Goal: Information Seeking & Learning: Learn about a topic

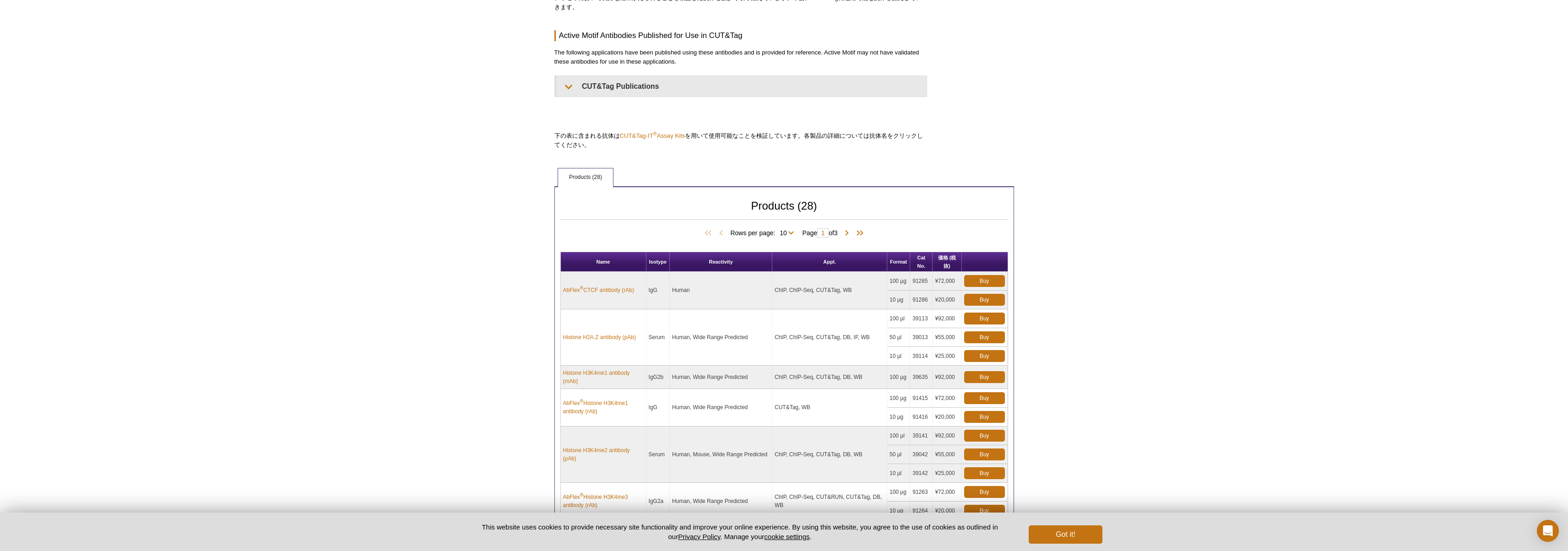
scroll to position [367, 0]
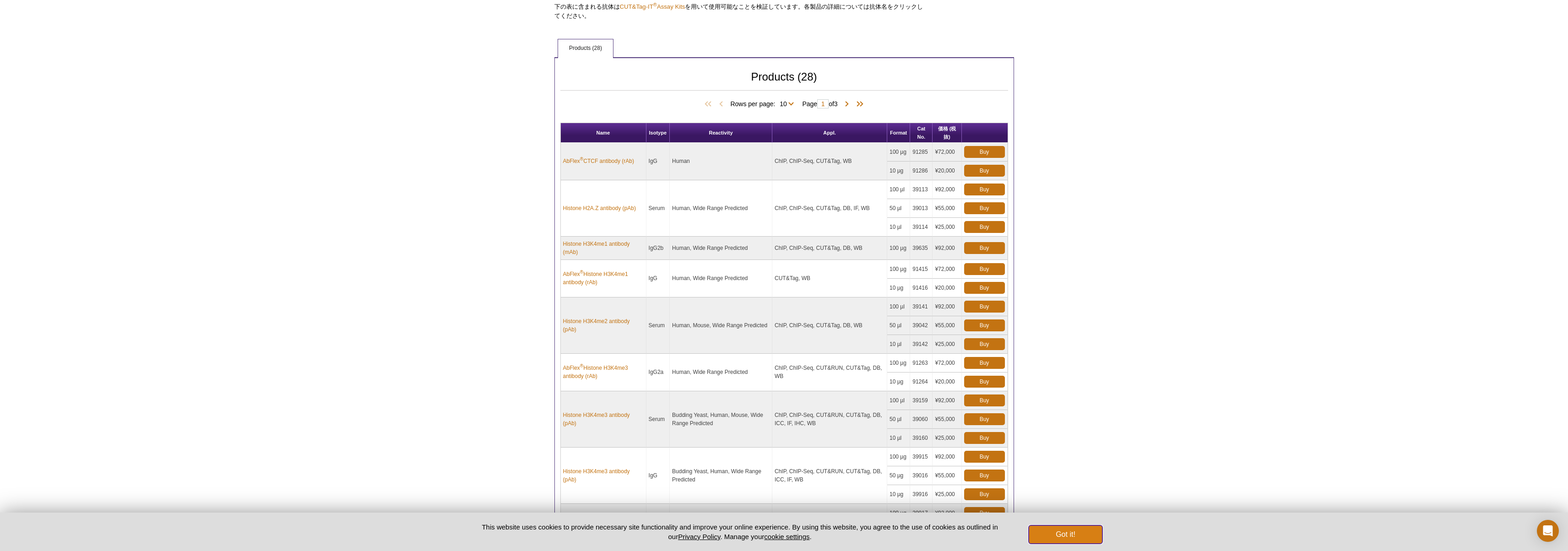
click at [1087, 539] on button "Got it!" at bounding box center [1066, 534] width 73 height 18
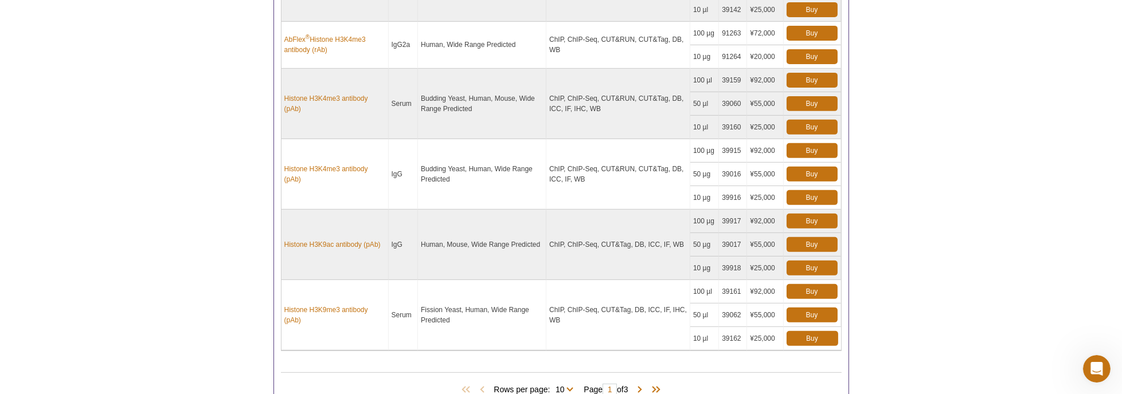
scroll to position [879, 0]
click at [645, 385] on span at bounding box center [639, 390] width 11 height 11
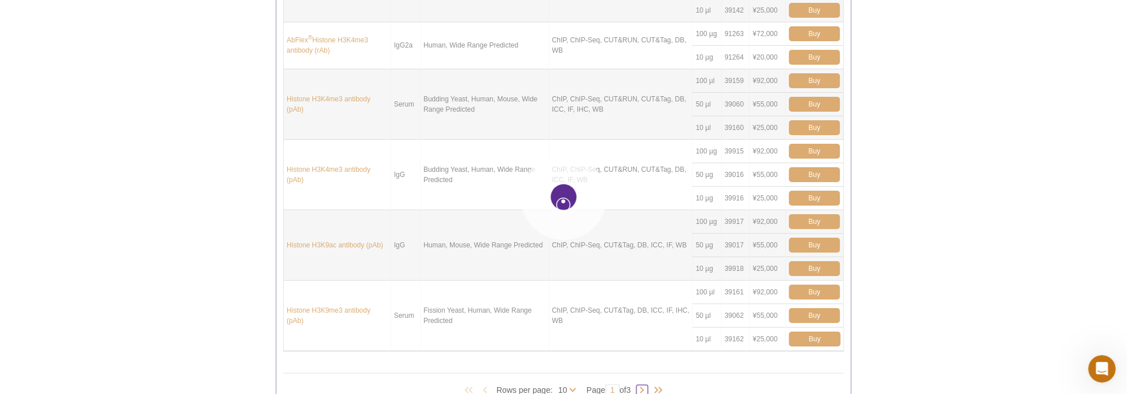
type input "2"
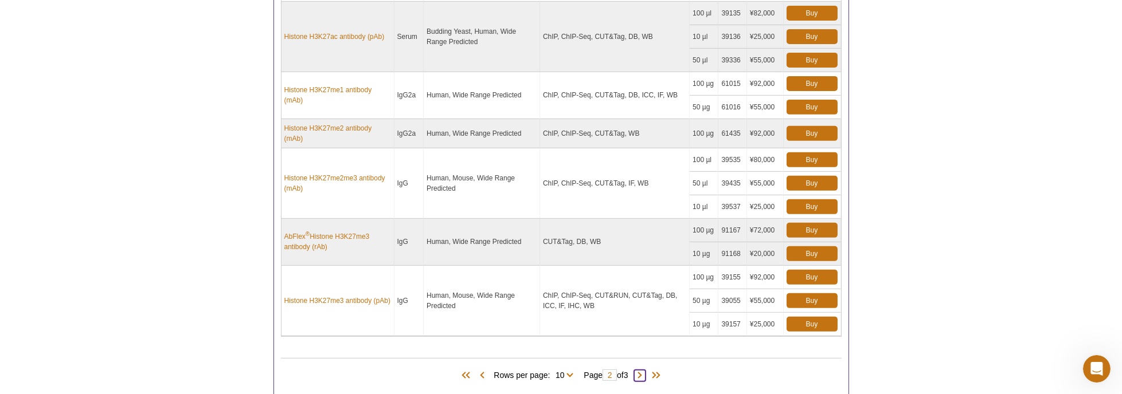
scroll to position [904, 0]
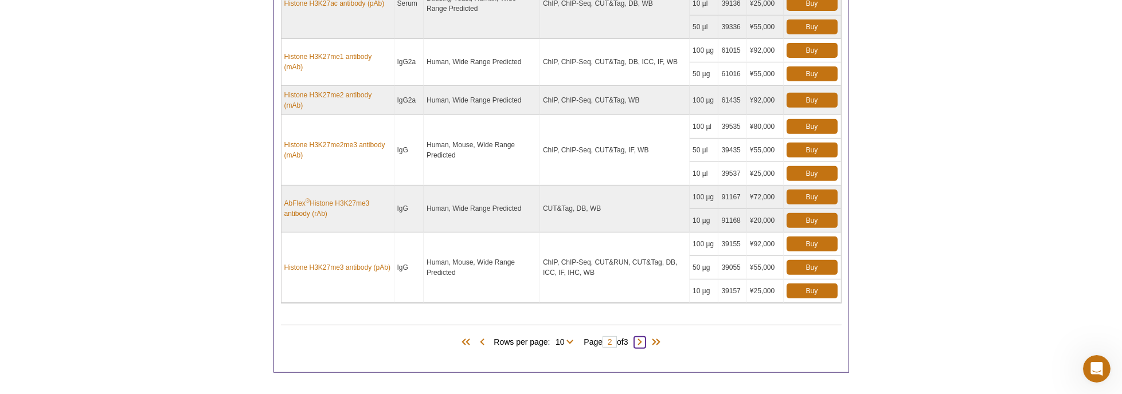
click at [645, 337] on span at bounding box center [639, 342] width 11 height 11
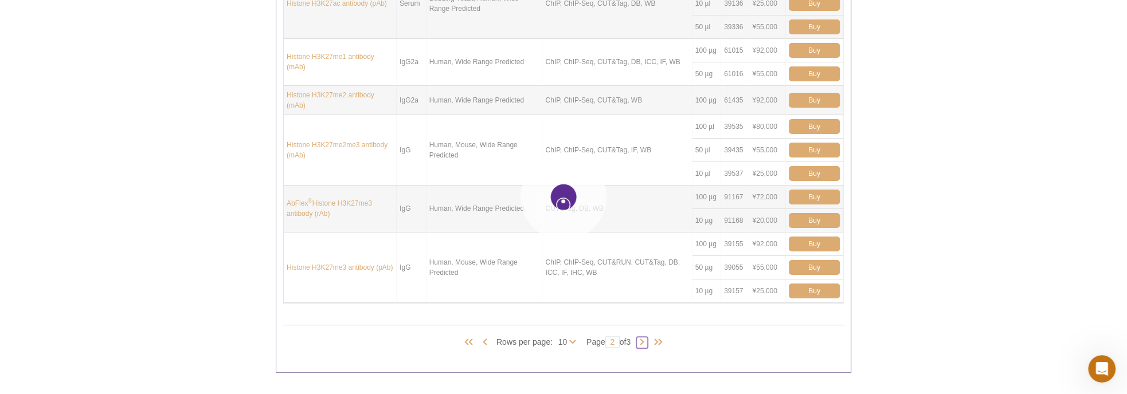
type input "3"
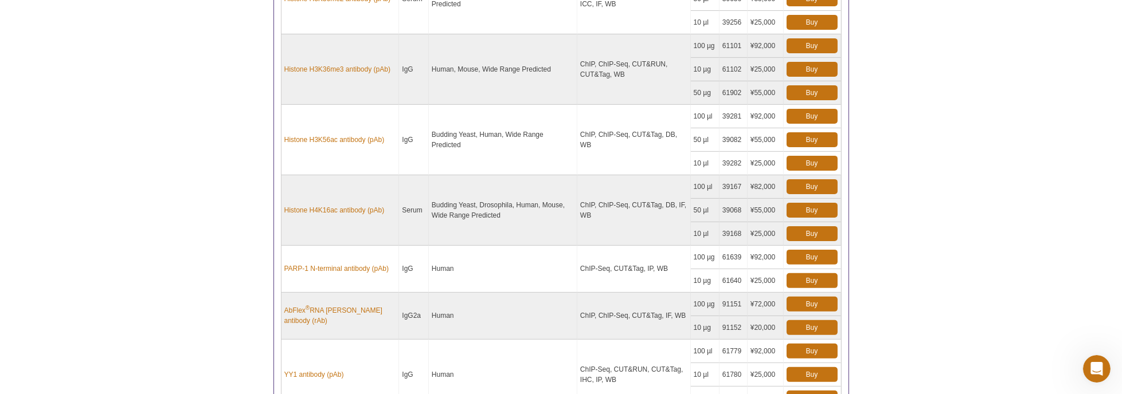
scroll to position [762, 0]
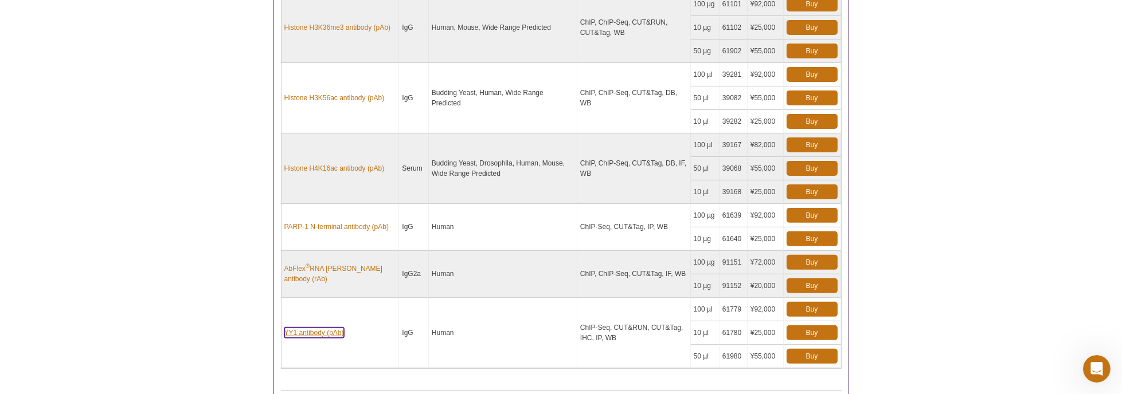
click at [313, 328] on link "YY1 antibody (pAb)" at bounding box center [314, 333] width 60 height 10
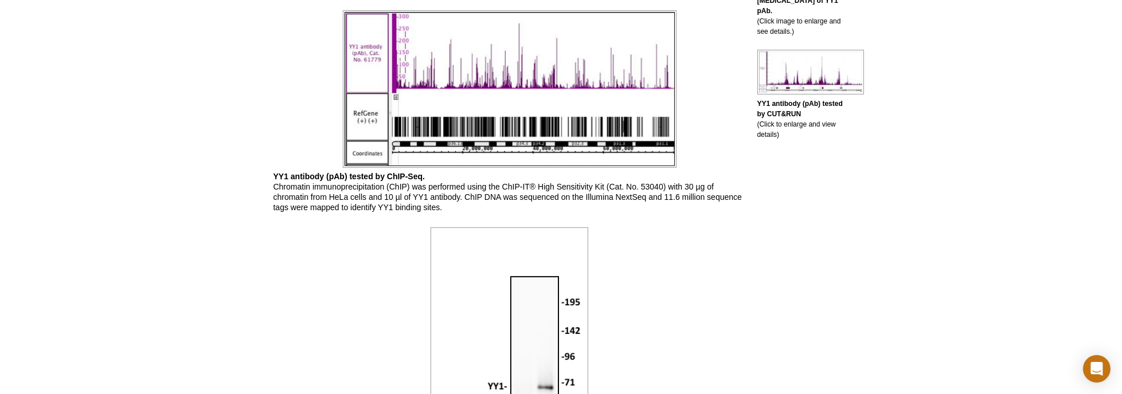
scroll to position [792, 0]
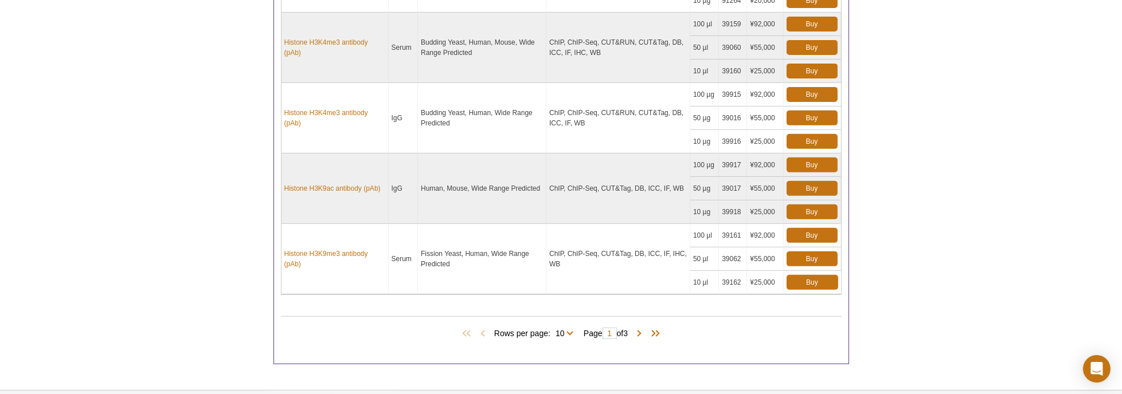
scroll to position [878, 0]
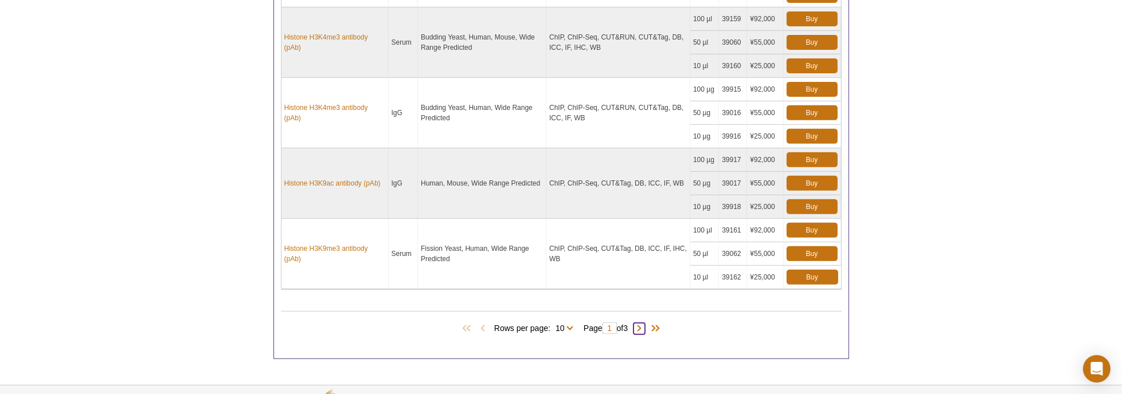
click at [640, 323] on span at bounding box center [638, 328] width 11 height 11
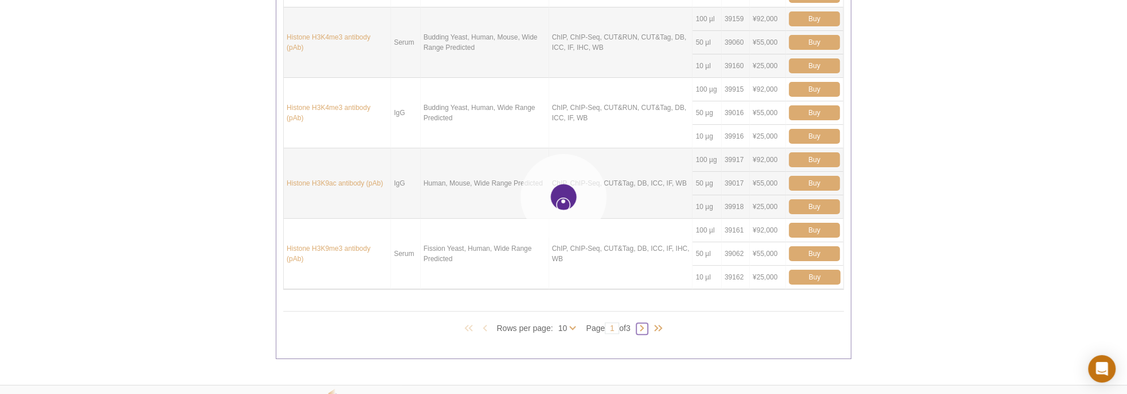
type input "2"
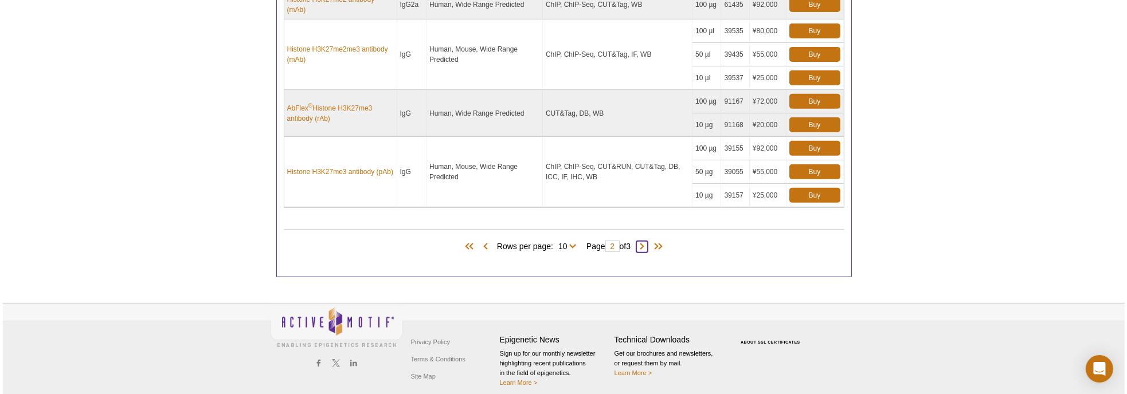
scroll to position [919, 0]
click at [645, 242] on span at bounding box center [638, 247] width 11 height 11
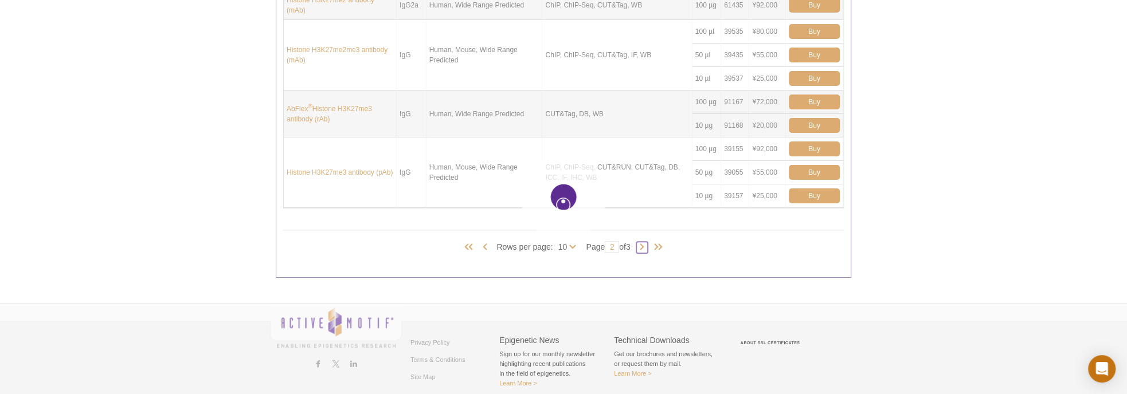
type input "3"
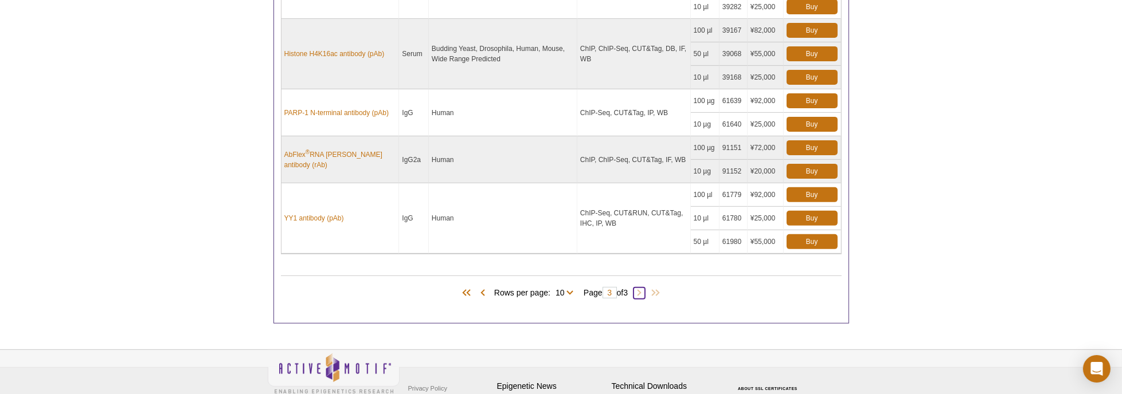
scroll to position [844, 0]
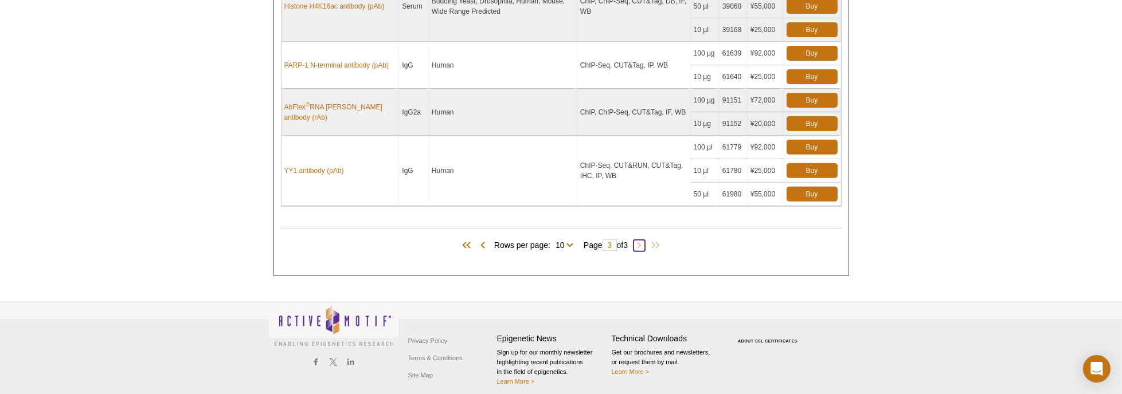
click at [644, 240] on span at bounding box center [638, 245] width 11 height 11
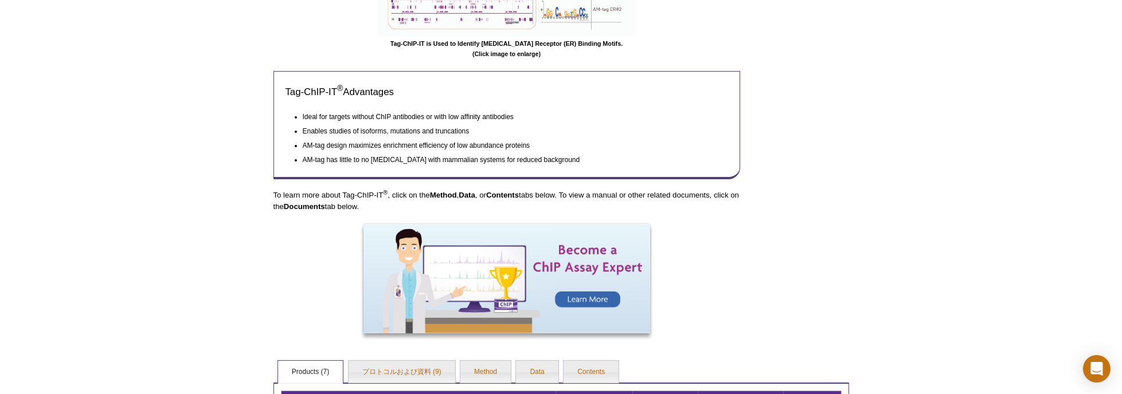
scroll to position [468, 0]
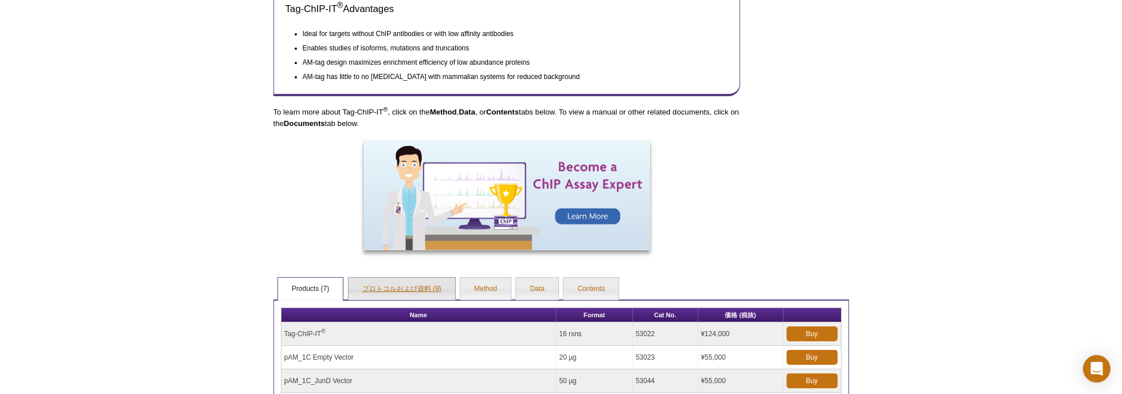
click at [365, 284] on link "プロトコルおよび資料 (9)" at bounding box center [402, 289] width 107 height 23
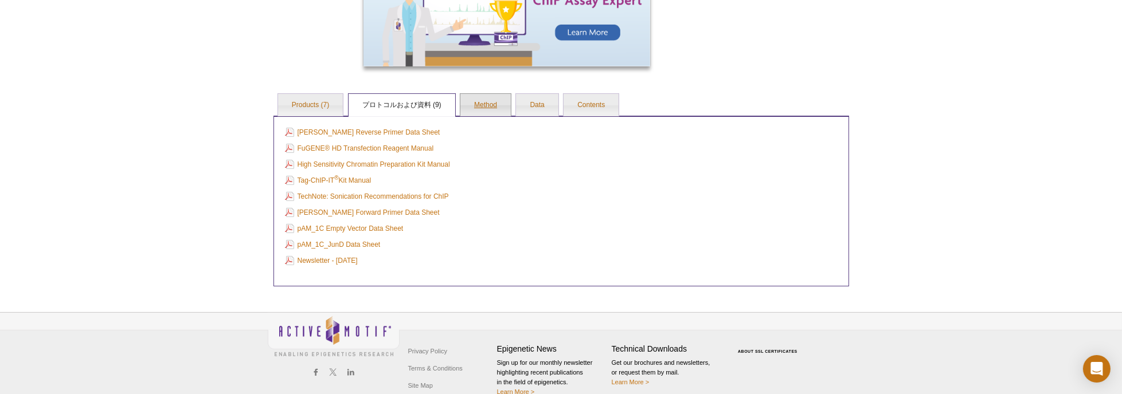
scroll to position [668, 0]
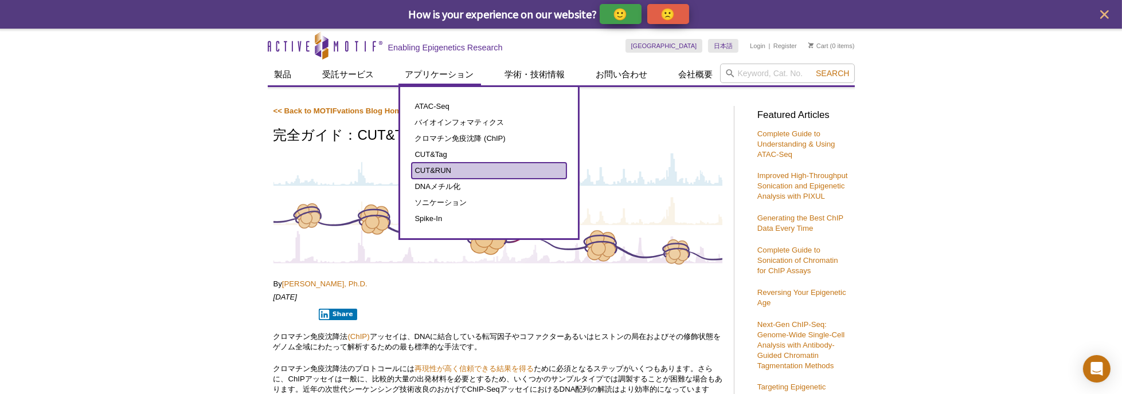
click at [440, 167] on link "CUT&RUN" at bounding box center [489, 171] width 155 height 16
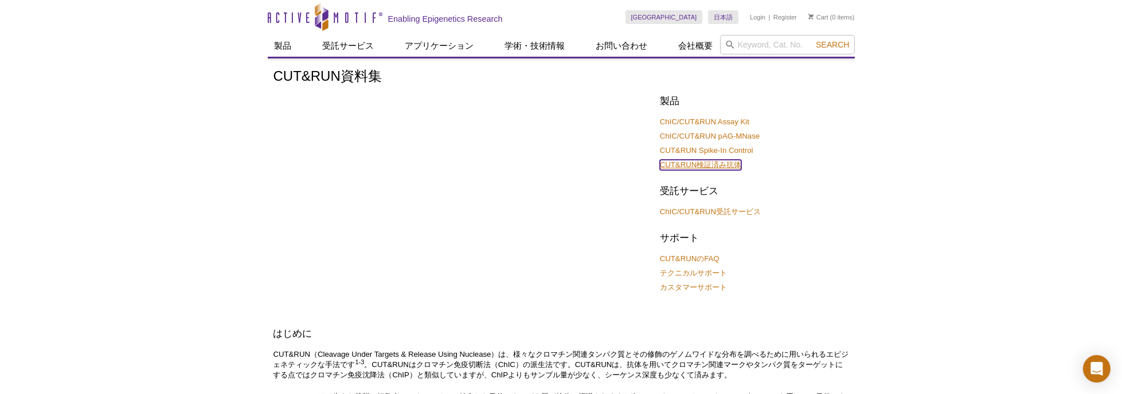
click at [710, 162] on link "CUT&RUN検証済み抗体" at bounding box center [700, 165] width 81 height 10
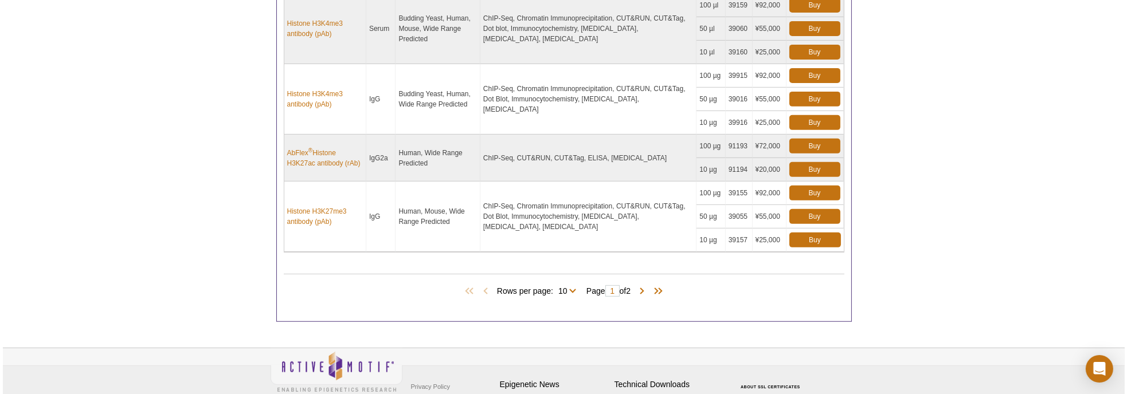
scroll to position [887, 0]
click at [645, 286] on span at bounding box center [638, 291] width 11 height 11
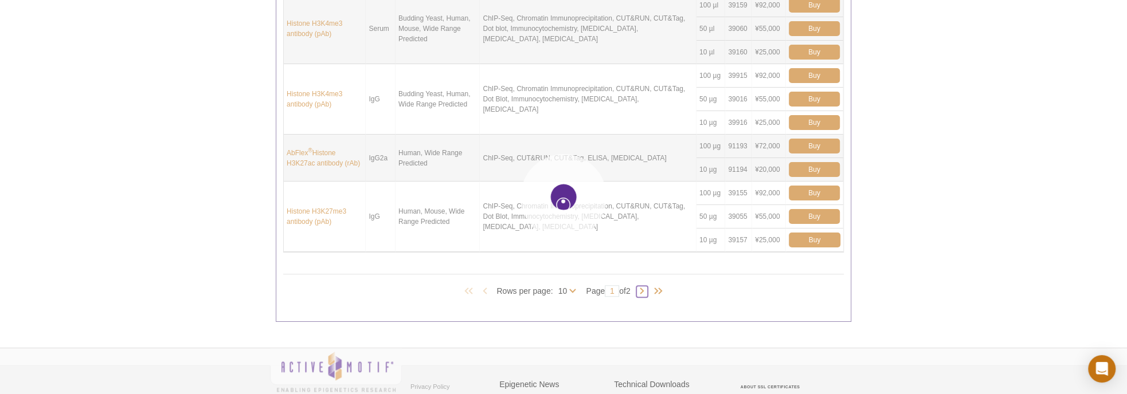
type input "2"
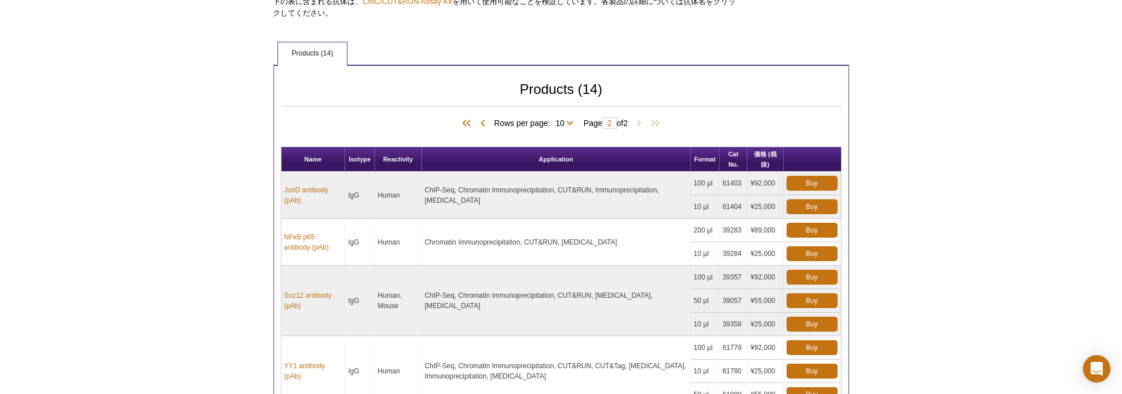
scroll to position [400, 0]
